Goal: Task Accomplishment & Management: Complete application form

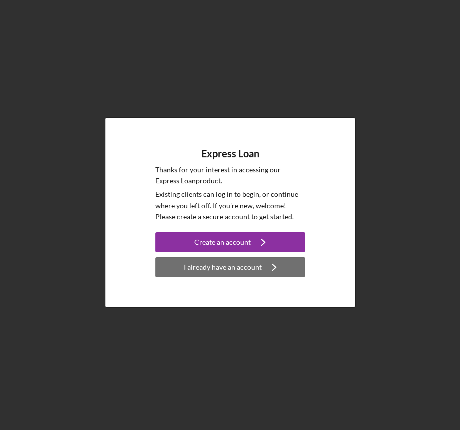
click at [259, 262] on div "I already have an account" at bounding box center [223, 267] width 78 height 20
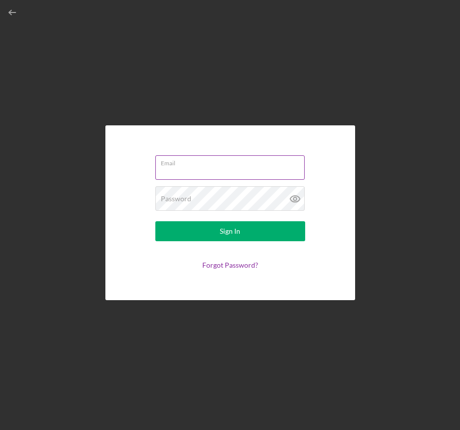
click at [216, 176] on input "Email" at bounding box center [229, 167] width 149 height 24
type input "[EMAIL_ADDRESS][DOMAIN_NAME]"
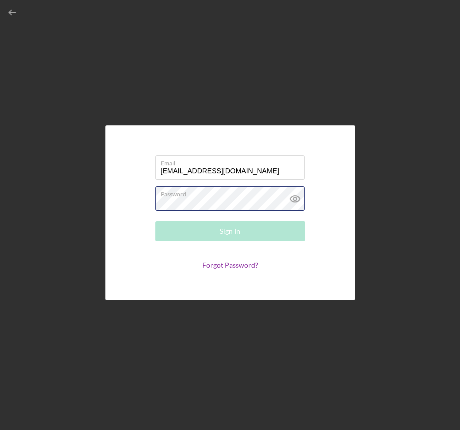
click at [207, 196] on div "Password Required" at bounding box center [230, 198] width 150 height 25
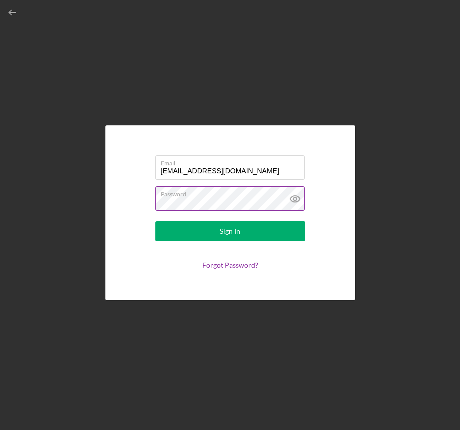
click at [273, 200] on div "Password" at bounding box center [230, 198] width 150 height 25
click at [296, 198] on icon at bounding box center [294, 198] width 3 height 3
click at [155, 221] on button "Sign In" at bounding box center [230, 231] width 150 height 20
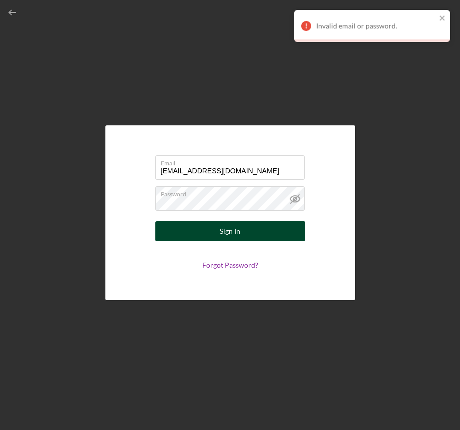
click at [221, 236] on div "Sign In" at bounding box center [230, 231] width 20 height 20
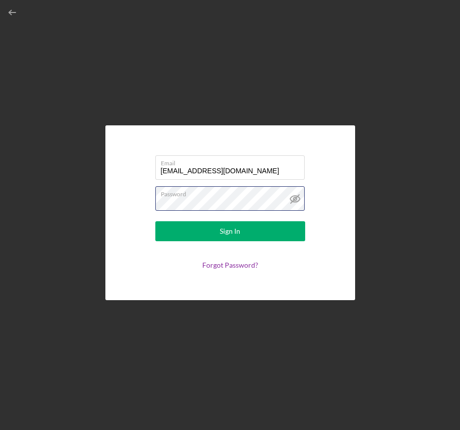
click at [65, 211] on div "Email [EMAIL_ADDRESS][DOMAIN_NAME] Password Sign In Forgot Password?" at bounding box center [230, 212] width 450 height 425
click at [438, 172] on div "Email [EMAIL_ADDRESS][DOMAIN_NAME] Password Sign In Forgot Password?" at bounding box center [230, 212] width 450 height 425
click at [122, 211] on div "Email [EMAIL_ADDRESS][DOMAIN_NAME] Password Sign In Forgot Password?" at bounding box center [230, 212] width 250 height 175
click at [155, 221] on button "Sign In" at bounding box center [230, 231] width 150 height 20
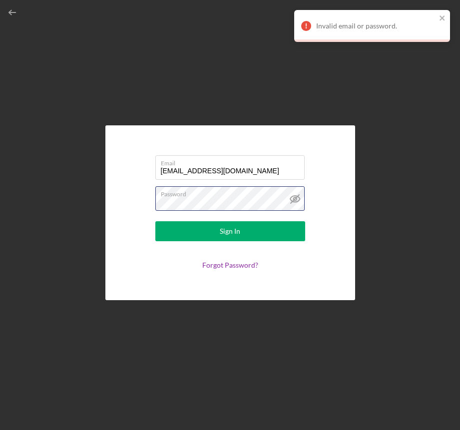
click at [155, 221] on button "Sign In" at bounding box center [230, 231] width 150 height 20
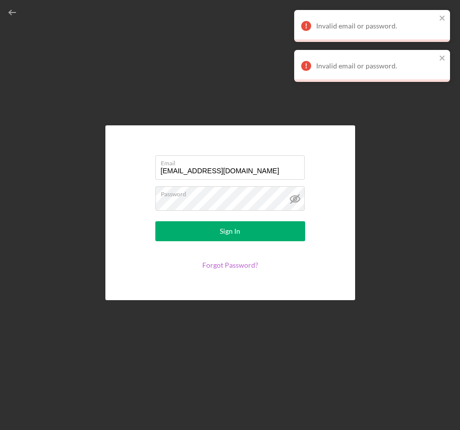
click at [234, 266] on link "Forgot Password?" at bounding box center [230, 265] width 56 height 8
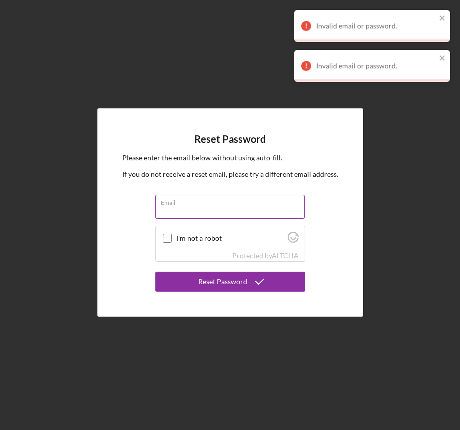
click at [191, 208] on input "Email" at bounding box center [229, 207] width 149 height 24
type input "[EMAIL_ADDRESS][DOMAIN_NAME]"
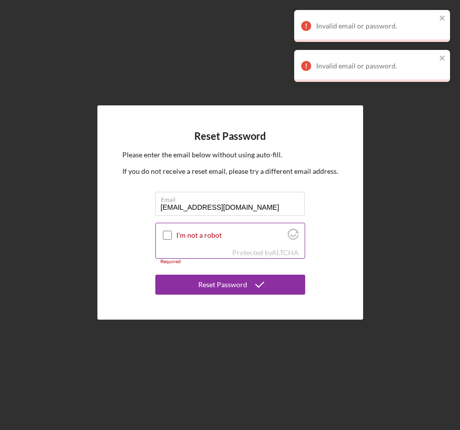
click at [167, 236] on input "I'm not a robot" at bounding box center [167, 235] width 9 height 9
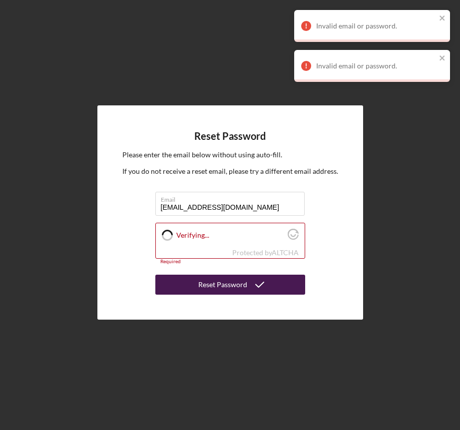
checkbox input "true"
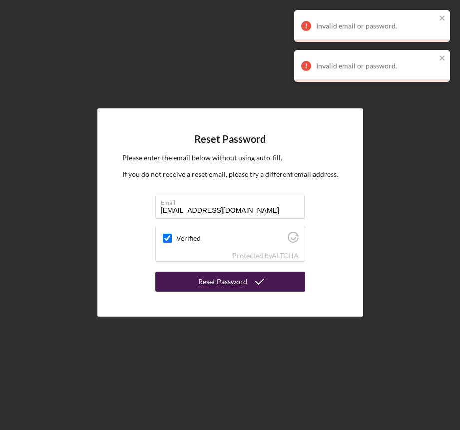
click at [188, 284] on button "Reset Password" at bounding box center [230, 282] width 150 height 20
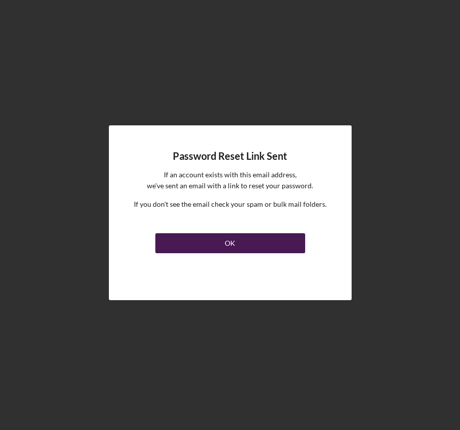
click at [247, 244] on button "OK" at bounding box center [230, 243] width 150 height 20
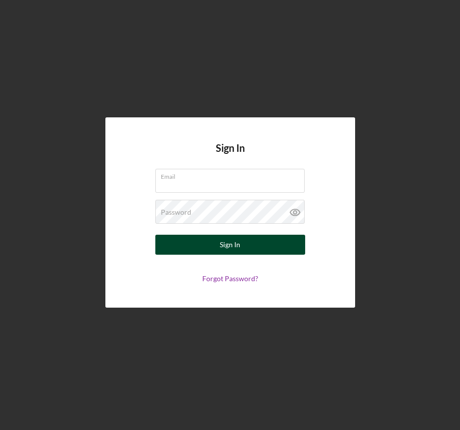
type input "[EMAIL_ADDRESS][DOMAIN_NAME]"
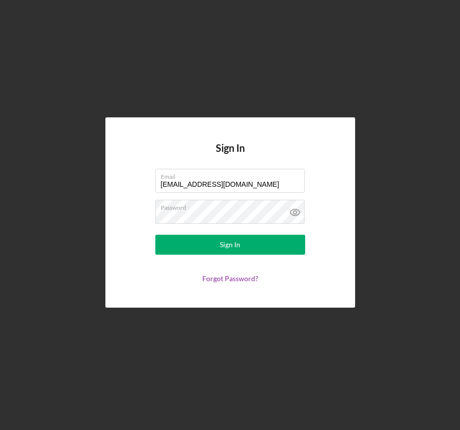
click at [201, 314] on div "Sign In Email baynespallets@gmail.com Password Sign In Forgot Password?" at bounding box center [230, 212] width 450 height 425
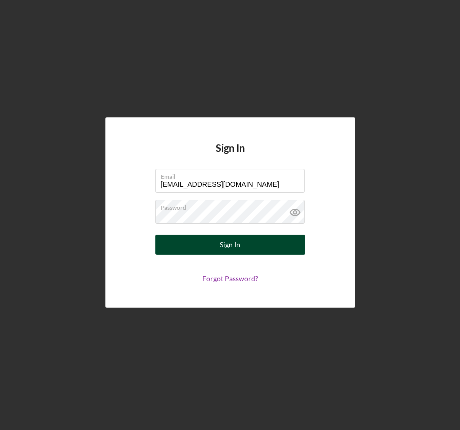
click at [225, 239] on div "Sign In" at bounding box center [230, 245] width 20 height 20
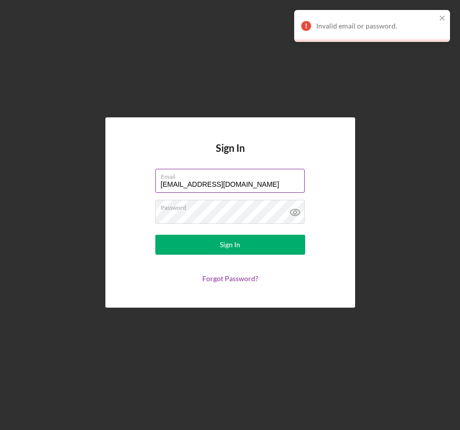
click at [264, 182] on input "[EMAIL_ADDRESS][DOMAIN_NAME]" at bounding box center [229, 181] width 149 height 24
click at [197, 340] on div "Sign In Email baynespallets@gmail.com Password Sign In Forgot Password?" at bounding box center [230, 212] width 450 height 425
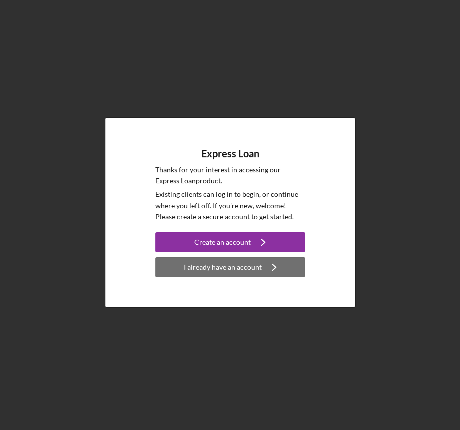
click at [206, 265] on div "I already have an account" at bounding box center [223, 267] width 78 height 20
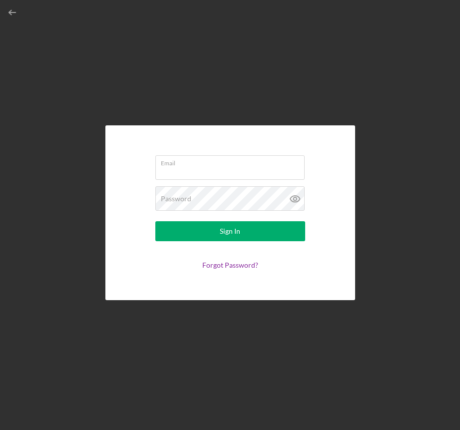
type input "[EMAIL_ADDRESS][DOMAIN_NAME]"
drag, startPoint x: 255, startPoint y: 173, endPoint x: 114, endPoint y: 165, distance: 141.1
click at [114, 165] on div "Email [EMAIL_ADDRESS][DOMAIN_NAME] Password Sign In Forgot Password?" at bounding box center [230, 212] width 250 height 175
type input "[PERSON_NAME][EMAIL_ADDRESS][DOMAIN_NAME]"
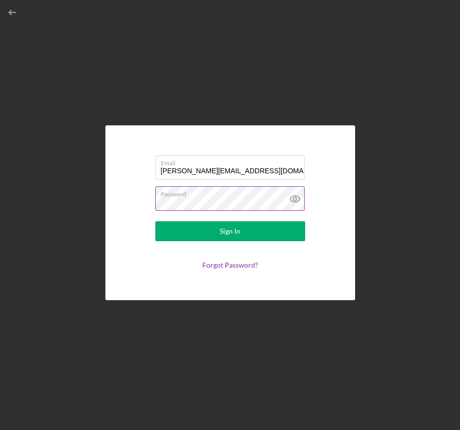
click at [294, 199] on icon at bounding box center [294, 198] width 3 height 3
click at [113, 197] on div "Email [PERSON_NAME][EMAIL_ADDRESS][DOMAIN_NAME] Password Sign In Forgot Passwor…" at bounding box center [230, 212] width 250 height 175
click at [155, 221] on button "Sign In" at bounding box center [230, 231] width 150 height 20
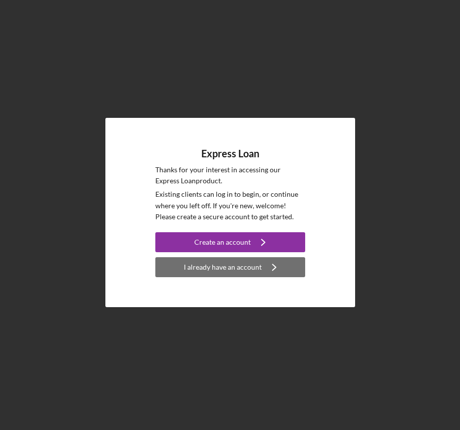
click at [207, 266] on div "I already have an account" at bounding box center [223, 267] width 78 height 20
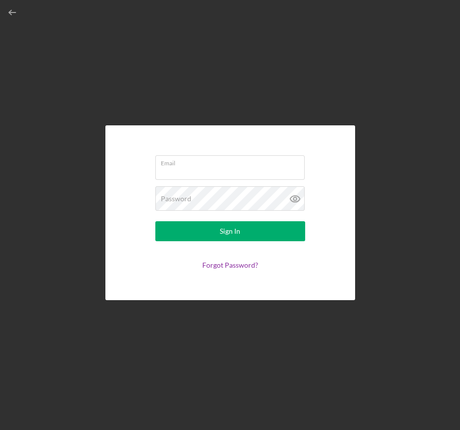
type input "[EMAIL_ADDRESS][DOMAIN_NAME]"
drag, startPoint x: 249, startPoint y: 169, endPoint x: 139, endPoint y: 170, distance: 110.4
click at [139, 170] on form "Email [EMAIL_ADDRESS][DOMAIN_NAME] Password Sign In Forgot Password?" at bounding box center [230, 212] width 200 height 125
type input "[PERSON_NAME][EMAIL_ADDRESS][DOMAIN_NAME]"
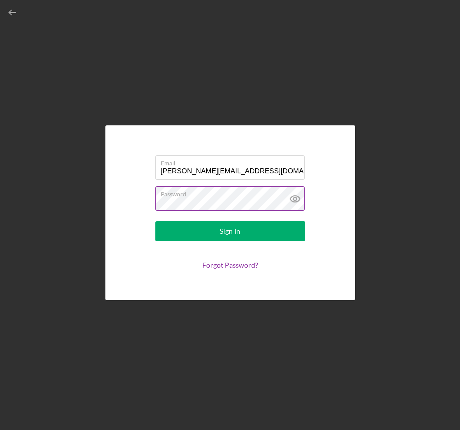
click at [296, 198] on icon at bounding box center [294, 198] width 3 height 3
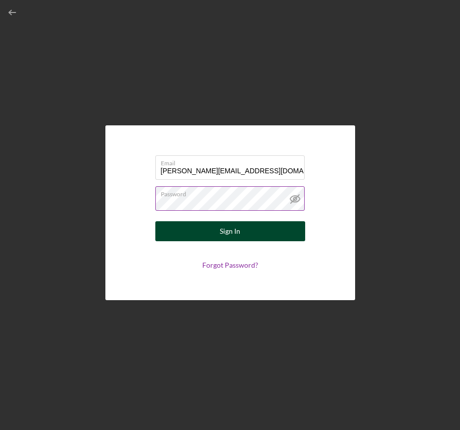
click at [192, 230] on button "Sign In" at bounding box center [230, 231] width 150 height 20
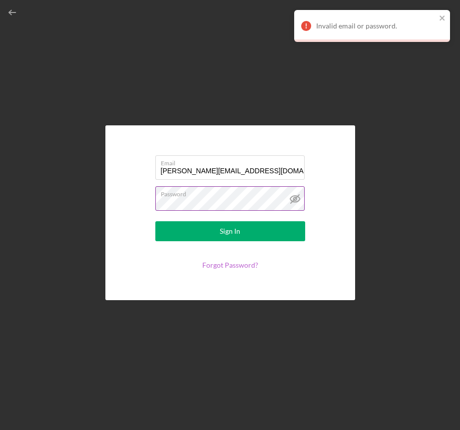
click at [218, 263] on link "Forgot Password?" at bounding box center [230, 265] width 56 height 8
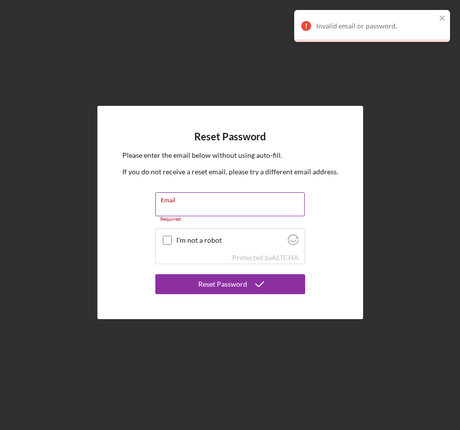
click at [226, 198] on div "Email Required" at bounding box center [230, 207] width 150 height 30
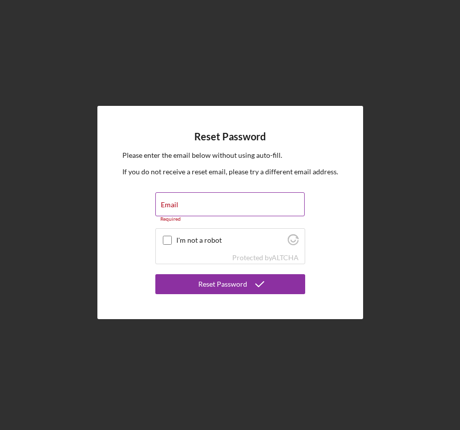
click at [223, 195] on div "Email Required" at bounding box center [230, 207] width 150 height 30
type input "[PERSON_NAME][EMAIL_ADDRESS][DOMAIN_NAME]"
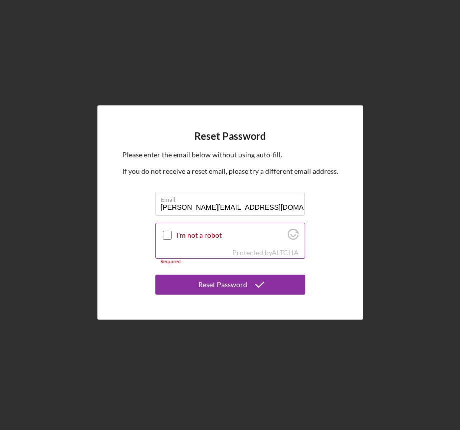
click at [164, 231] on input "I'm not a robot" at bounding box center [167, 235] width 9 height 9
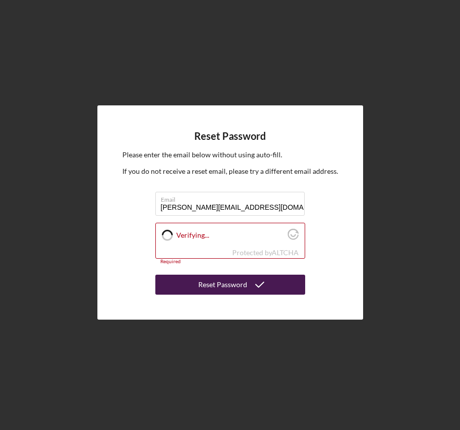
checkbox input "true"
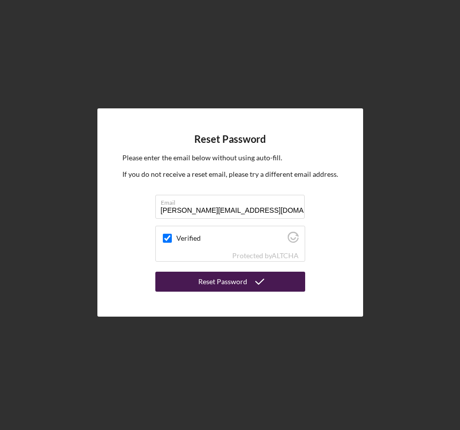
click at [194, 280] on button "Reset Password" at bounding box center [230, 282] width 150 height 20
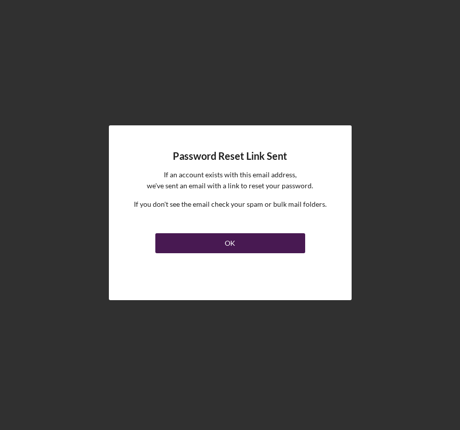
click at [192, 246] on button "OK" at bounding box center [230, 243] width 150 height 20
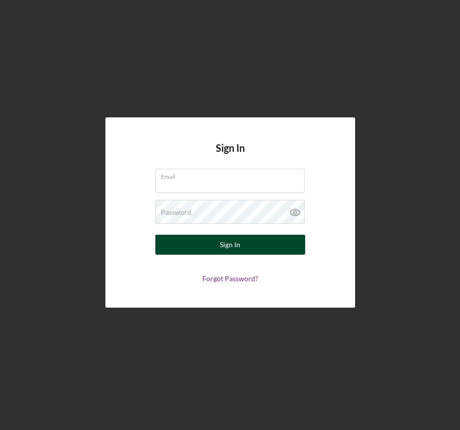
type input "[EMAIL_ADDRESS][DOMAIN_NAME]"
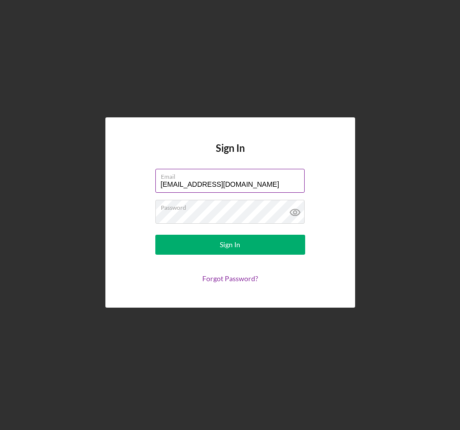
drag, startPoint x: 243, startPoint y: 182, endPoint x: 157, endPoint y: 181, distance: 86.4
click at [157, 181] on input "[EMAIL_ADDRESS][DOMAIN_NAME]" at bounding box center [229, 181] width 149 height 24
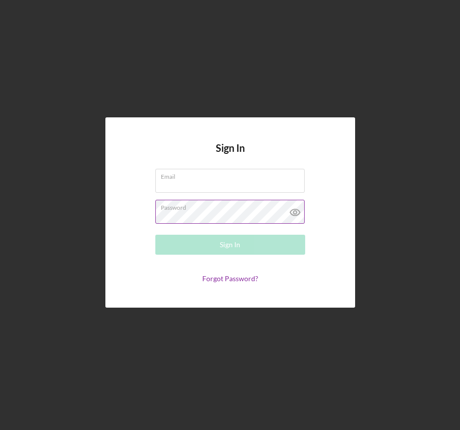
click at [162, 210] on label "Password" at bounding box center [233, 205] width 144 height 11
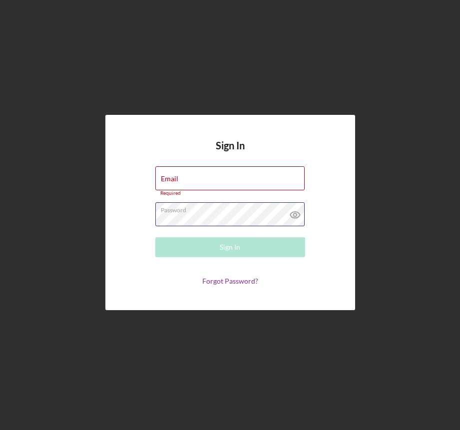
click at [114, 207] on div "Sign In Email Required Password Sign In Forgot Password?" at bounding box center [230, 212] width 250 height 195
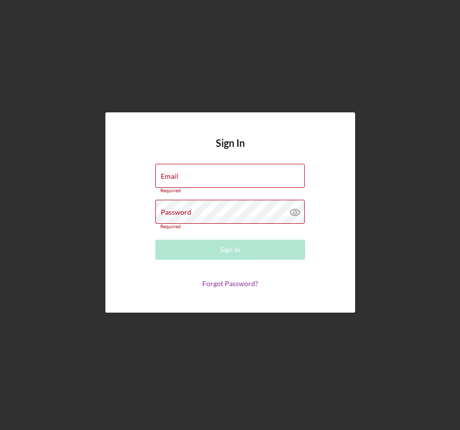
click at [140, 266] on form "Email Required Password Required Sign In Forgot Password?" at bounding box center [230, 225] width 200 height 123
click at [175, 179] on label "Email" at bounding box center [169, 176] width 17 height 8
click at [175, 179] on input "Email" at bounding box center [229, 176] width 149 height 24
drag, startPoint x: 175, startPoint y: 179, endPoint x: 168, endPoint y: 177, distance: 7.3
click at [168, 177] on input "Email" at bounding box center [229, 176] width 149 height 24
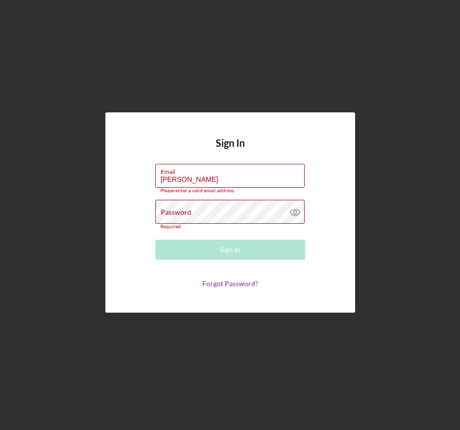
click at [129, 215] on div "Sign In Email Lisa Please enter a valid email address. Password Required Sign I…" at bounding box center [230, 212] width 250 height 200
click at [186, 179] on input "[PERSON_NAME]" at bounding box center [229, 176] width 149 height 24
type input "[PERSON_NAME][EMAIL_ADDRESS][DOMAIN_NAME]"
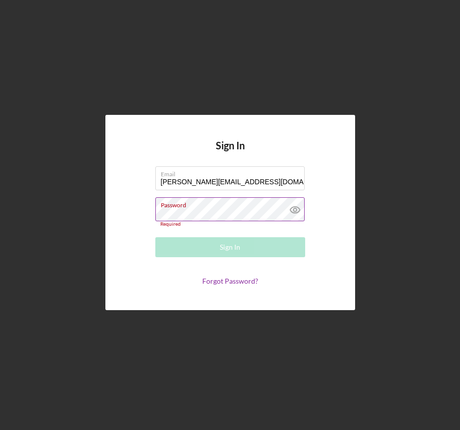
click at [190, 208] on div "Password Required" at bounding box center [230, 212] width 150 height 30
click at [174, 384] on div "Sign In Email Lisa@baynespallets.net Password Required Sign In Forgot Password?" at bounding box center [230, 212] width 450 height 425
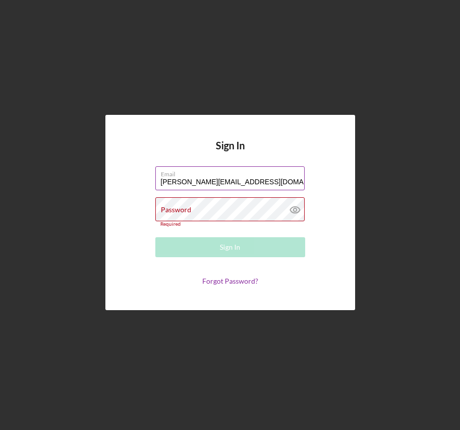
click at [257, 183] on input "[PERSON_NAME][EMAIL_ADDRESS][DOMAIN_NAME]" at bounding box center [229, 178] width 149 height 24
drag, startPoint x: 257, startPoint y: 183, endPoint x: 78, endPoint y: 174, distance: 179.0
click at [79, 174] on div "Sign In Email Lisa@baynespallets.net Password Required Sign In Forgot Password?" at bounding box center [230, 212] width 450 height 425
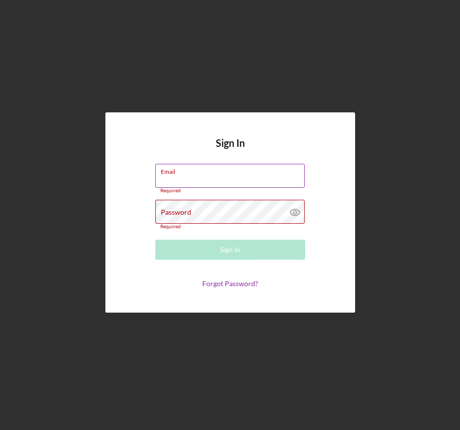
paste input "BaynesPalletSales"
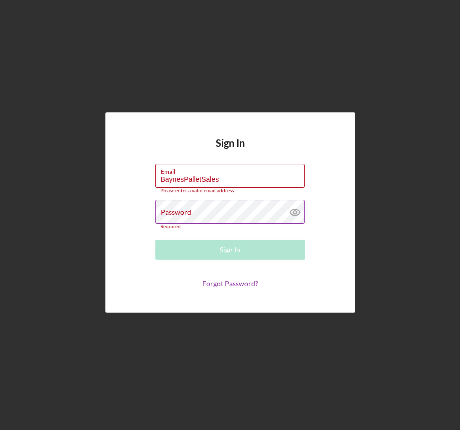
click at [185, 215] on label "Password" at bounding box center [176, 212] width 30 height 8
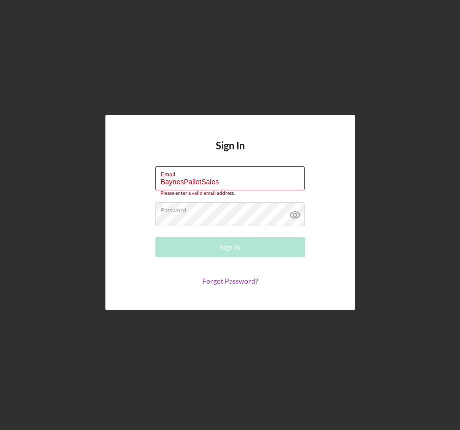
click at [142, 263] on form "Email BaynesPalletSales Please enter a valid email address. Password Sign In Fo…" at bounding box center [230, 225] width 200 height 119
click at [294, 213] on icon at bounding box center [294, 214] width 3 height 3
click at [237, 173] on label "Email" at bounding box center [233, 172] width 144 height 11
click at [237, 173] on input "BaynesPalletSales" at bounding box center [229, 178] width 149 height 24
drag, startPoint x: 226, startPoint y: 182, endPoint x: 116, endPoint y: 175, distance: 110.6
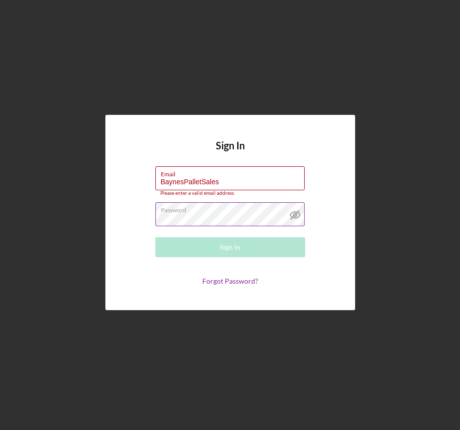
click at [116, 175] on div "Sign In Email BaynesPalletSales Please enter a valid email address. Password Si…" at bounding box center [230, 212] width 250 height 195
type input "[PERSON_NAME][EMAIL_ADDRESS][DOMAIN_NAME]"
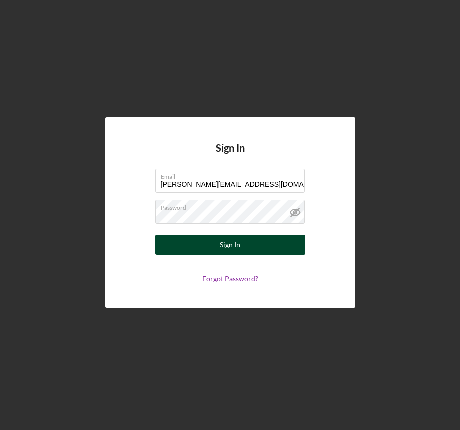
click at [196, 247] on button "Sign In" at bounding box center [230, 245] width 150 height 20
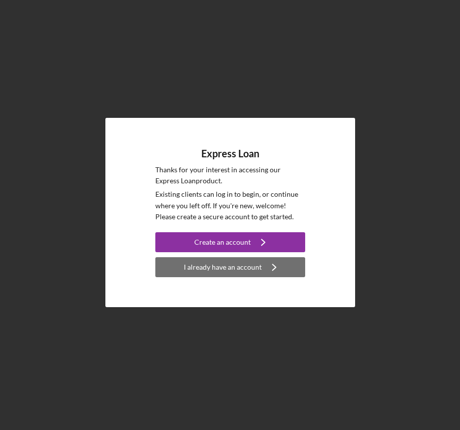
click at [199, 269] on div "I already have an account" at bounding box center [223, 267] width 78 height 20
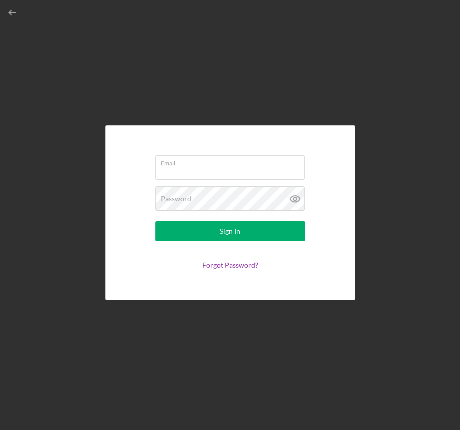
type input "[EMAIL_ADDRESS][DOMAIN_NAME]"
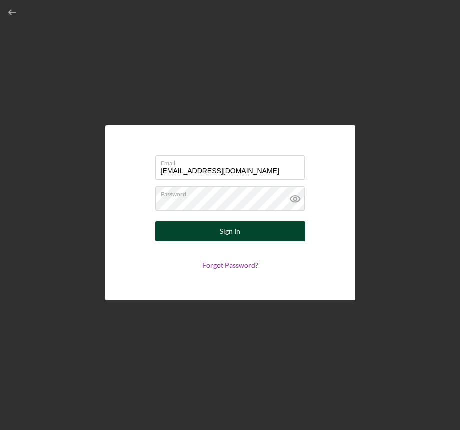
click at [217, 235] on button "Sign In" at bounding box center [230, 231] width 150 height 20
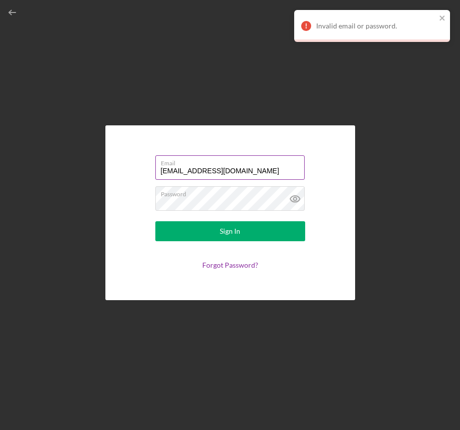
click at [241, 166] on label "Email" at bounding box center [233, 161] width 144 height 11
click at [241, 166] on input "[EMAIL_ADDRESS][DOMAIN_NAME]" at bounding box center [229, 167] width 149 height 24
drag, startPoint x: 238, startPoint y: 172, endPoint x: 138, endPoint y: 171, distance: 99.9
click at [138, 171] on form "Email [EMAIL_ADDRESS][DOMAIN_NAME] Password Sign In Forgot Password?" at bounding box center [230, 212] width 200 height 125
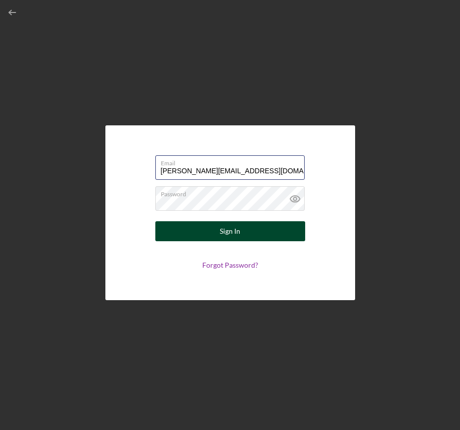
type input "[PERSON_NAME][EMAIL_ADDRESS][DOMAIN_NAME]"
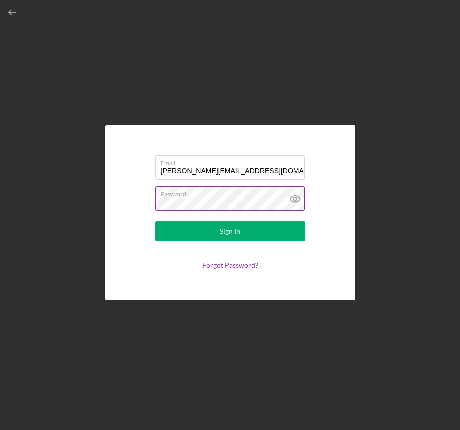
click at [295, 199] on icon at bounding box center [295, 198] width 25 height 25
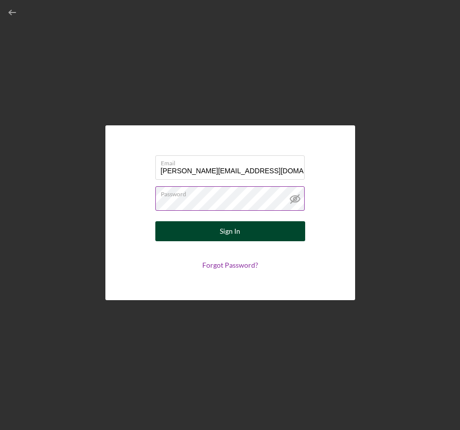
click at [250, 235] on button "Sign In" at bounding box center [230, 231] width 150 height 20
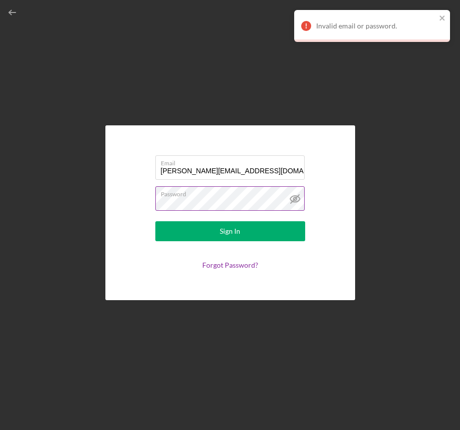
click at [374, 89] on div "Email [PERSON_NAME][EMAIL_ADDRESS][DOMAIN_NAME] Password Sign In Forgot Passwor…" at bounding box center [230, 212] width 450 height 425
